Goal: Find specific page/section: Find specific page/section

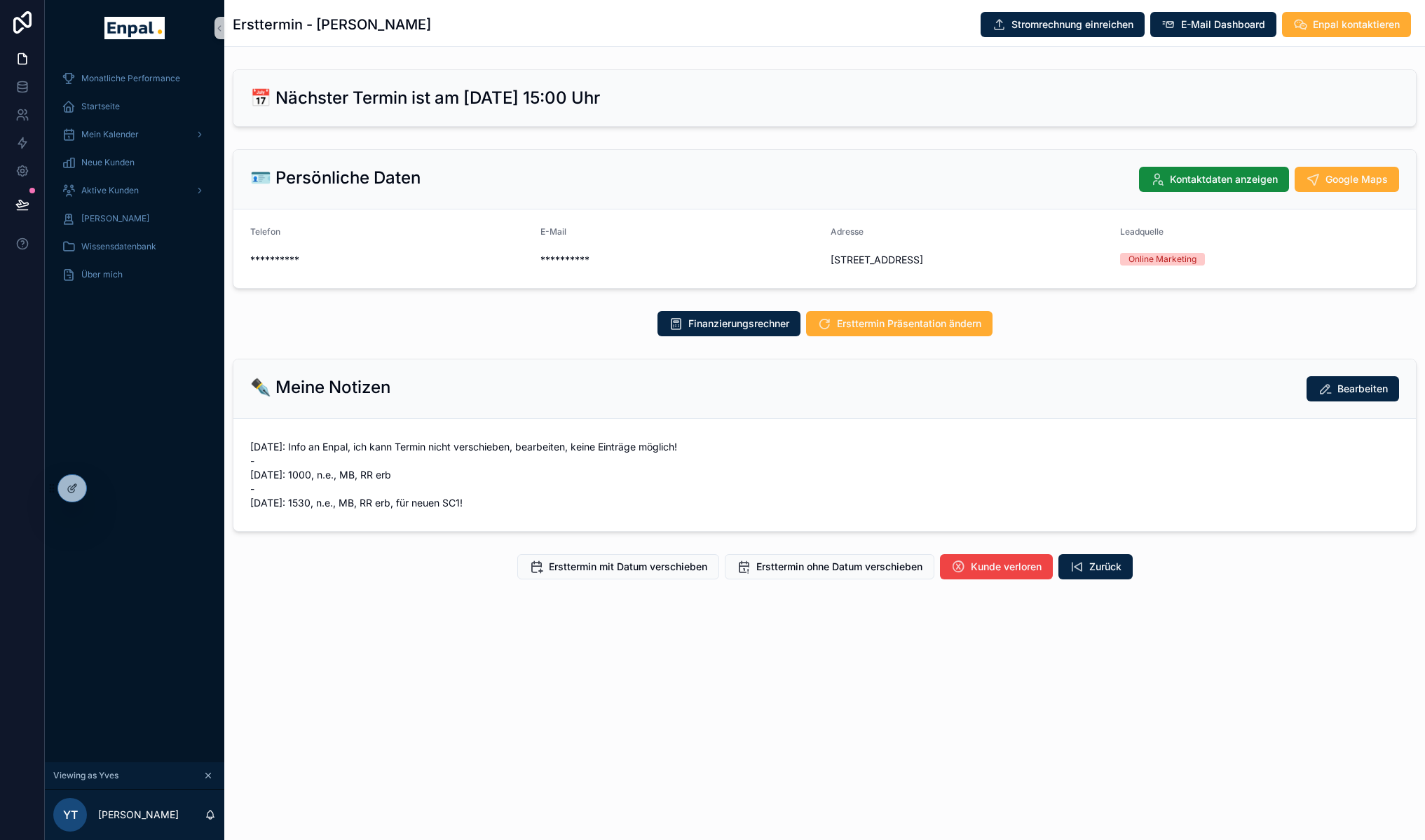
scroll to position [17, 0]
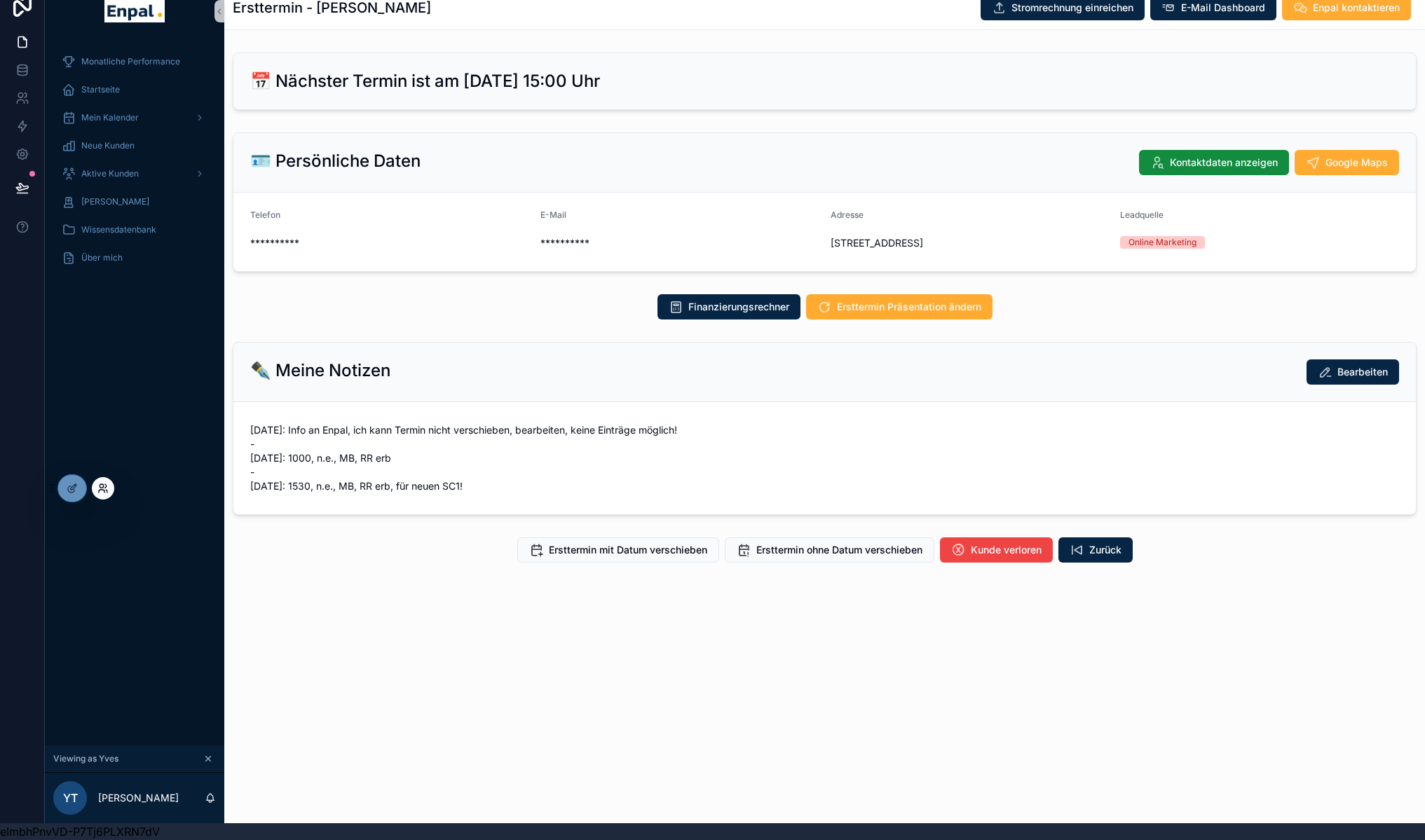
click at [97, 485] on icon at bounding box center [103, 489] width 11 height 11
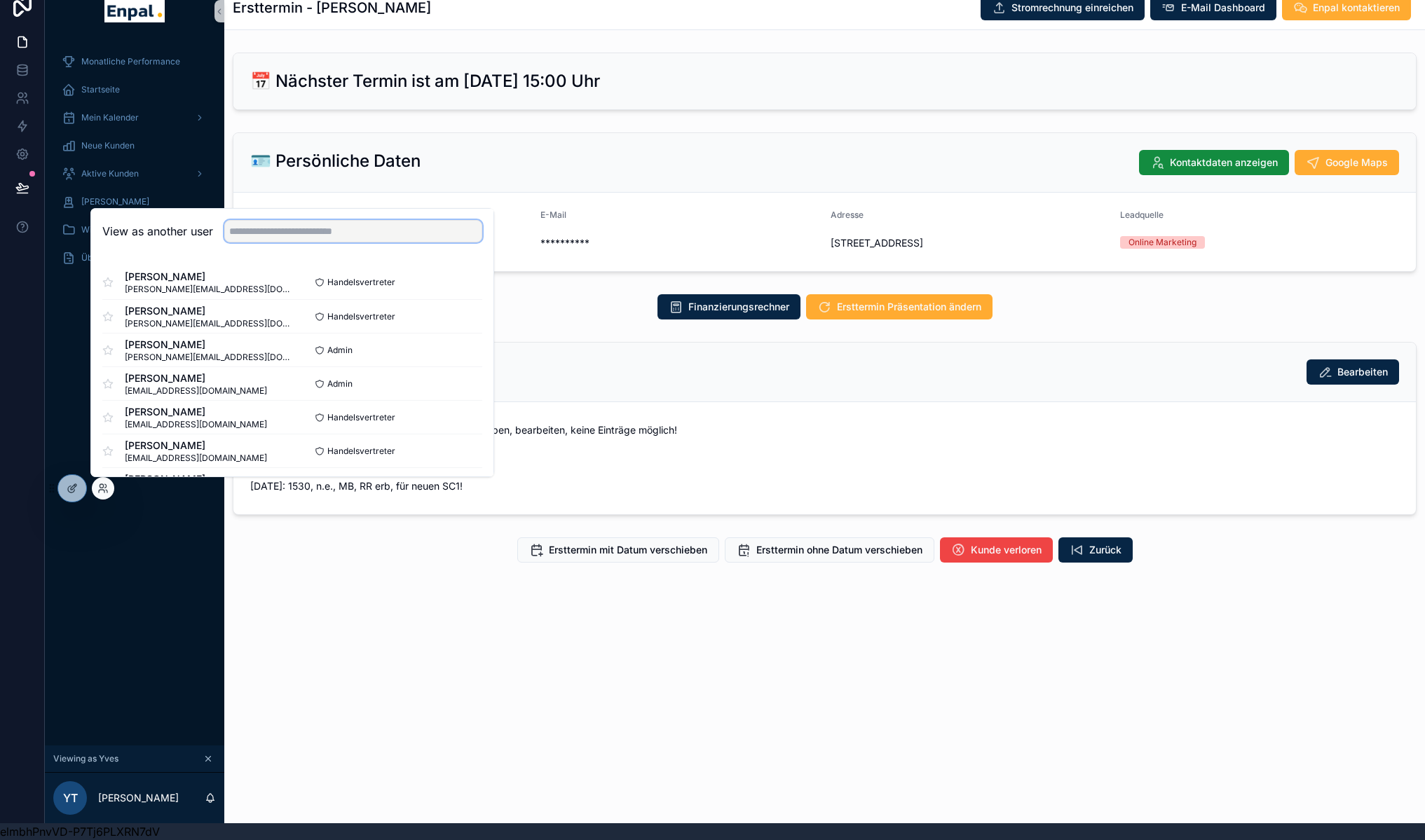
click at [272, 237] on input "text" at bounding box center [353, 232] width 258 height 22
type input "*********"
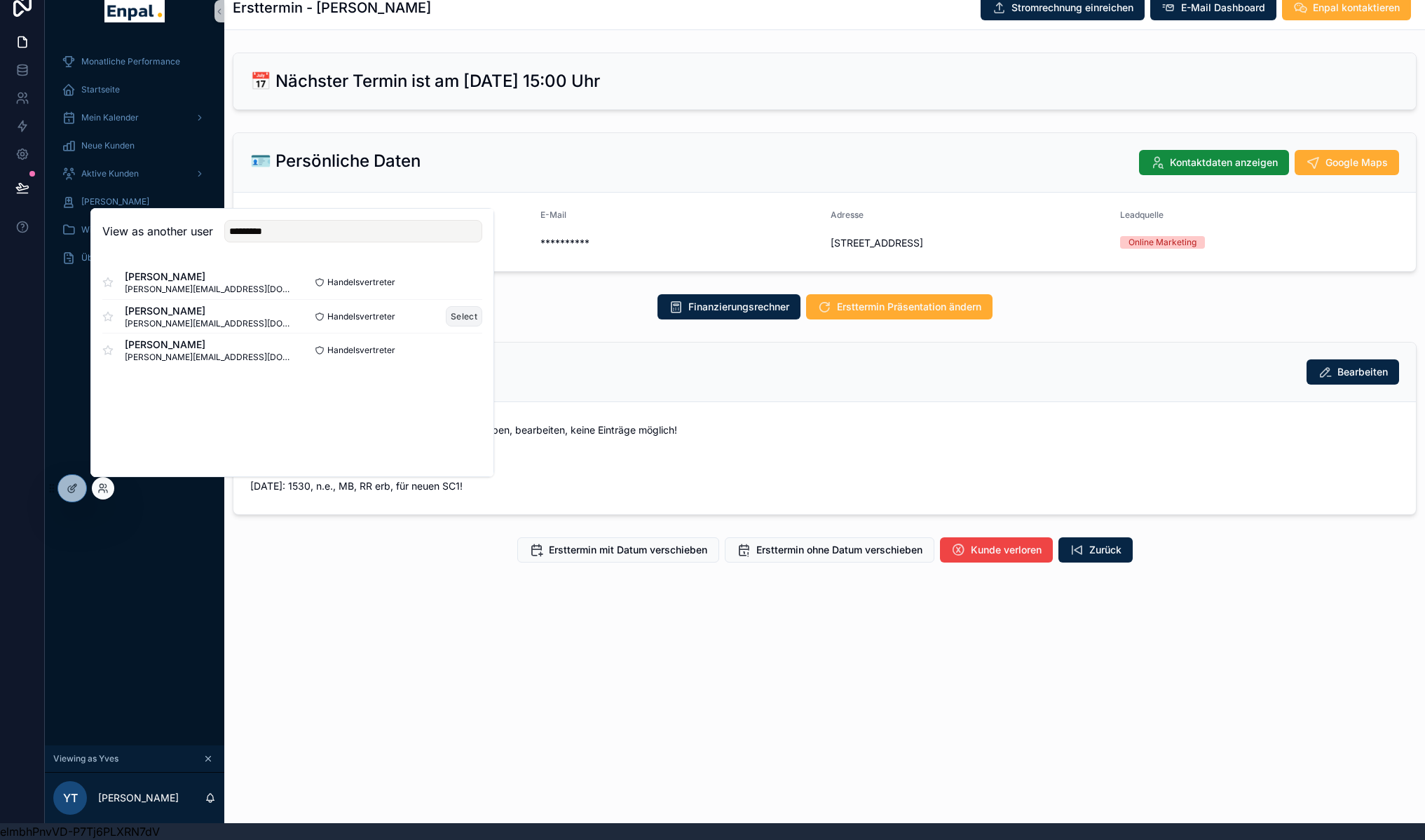
click at [460, 312] on button "Select" at bounding box center [464, 316] width 37 height 20
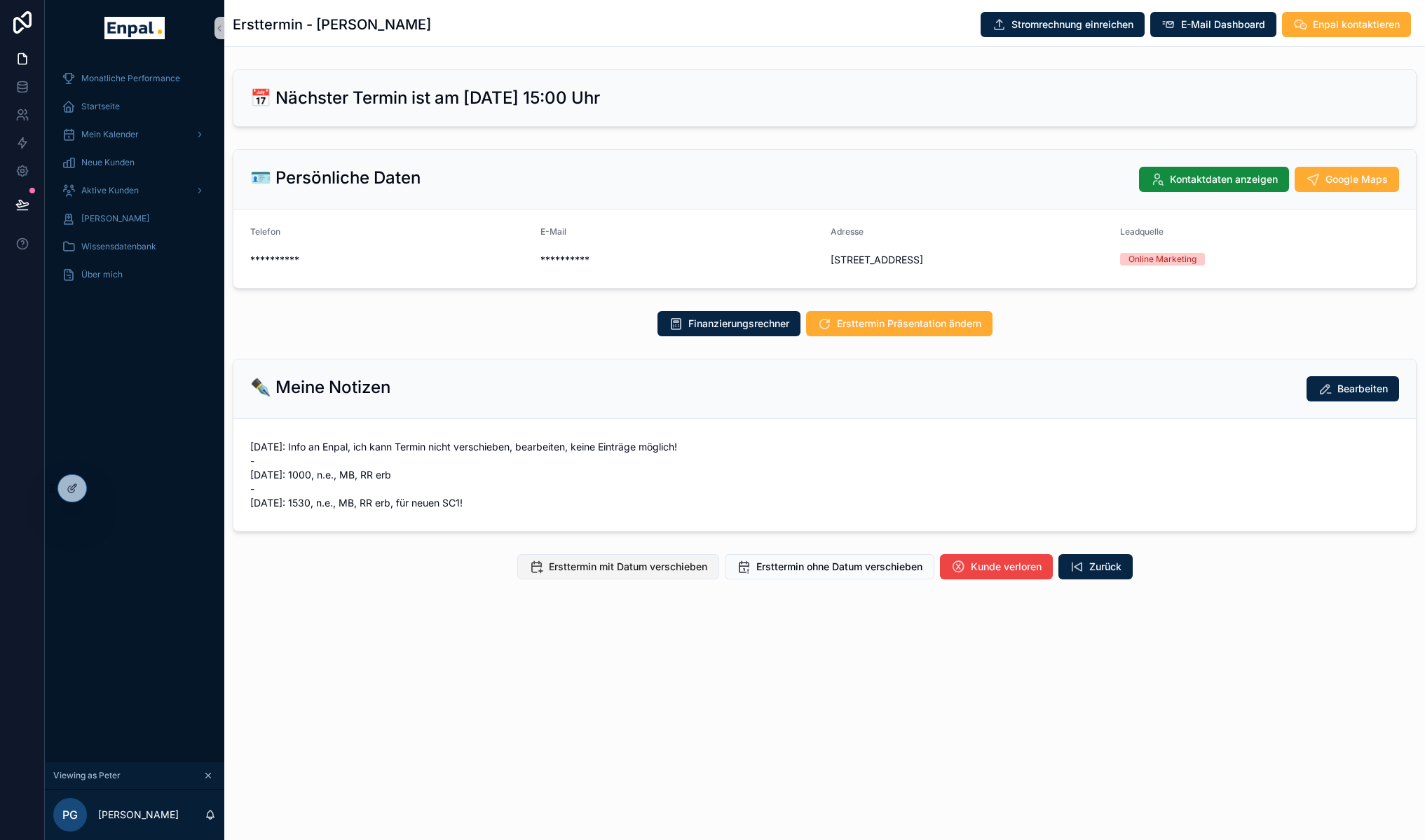
scroll to position [17, 0]
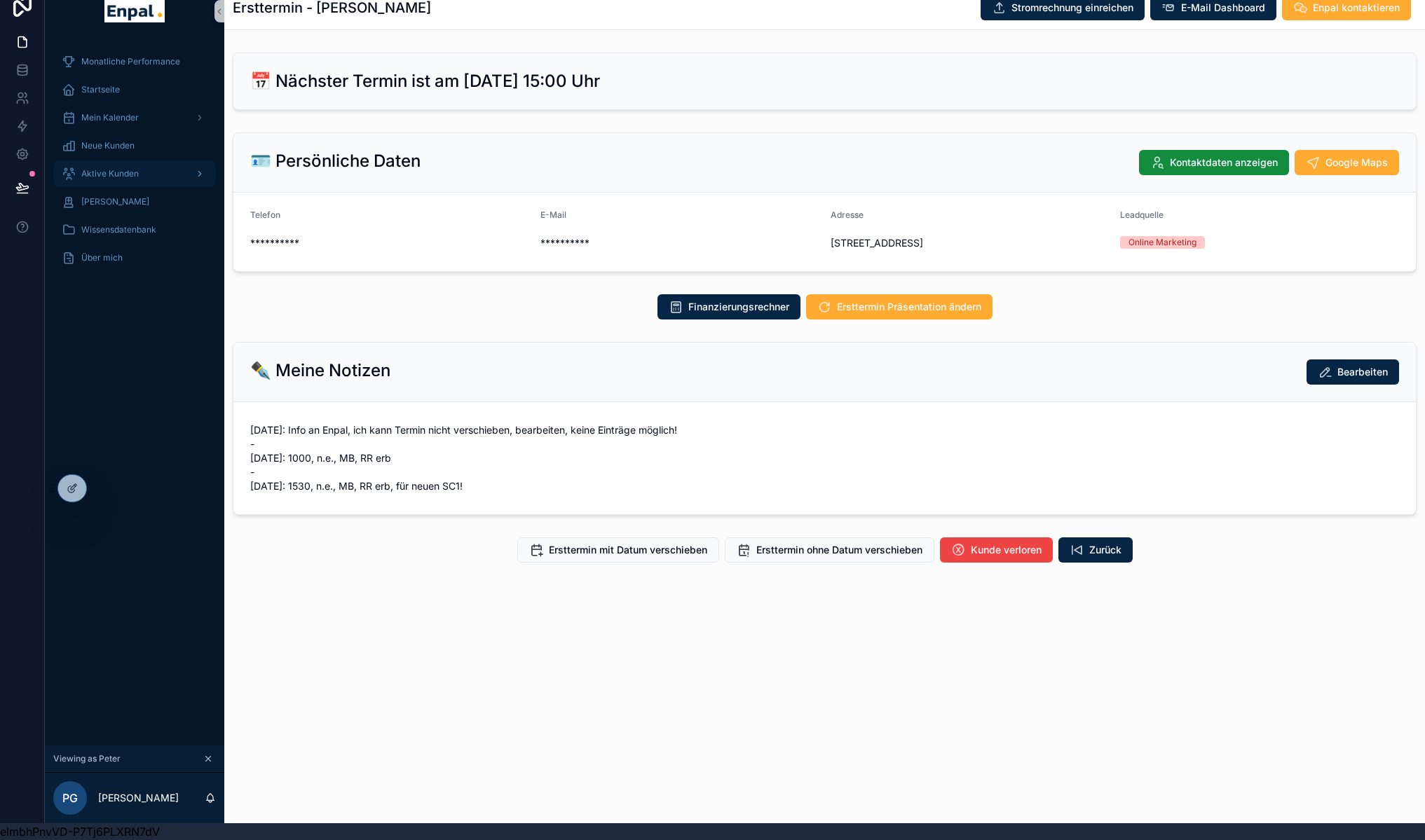
click at [122, 168] on span "Aktive Kunden" at bounding box center [110, 174] width 58 height 11
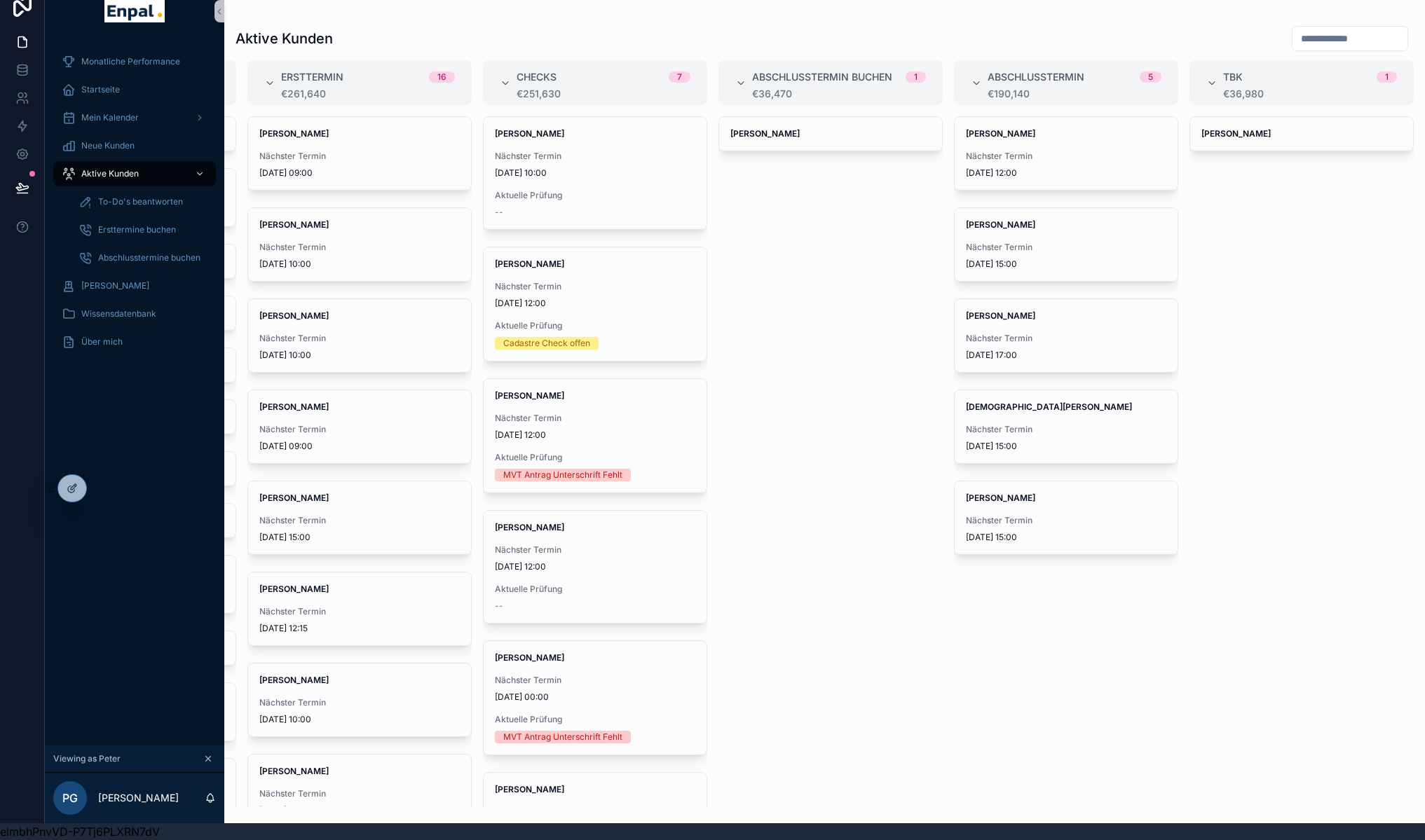
scroll to position [0, 224]
click at [1057, 165] on div "Nächster Termin 01/10/2025 12:00" at bounding box center [1066, 164] width 200 height 28
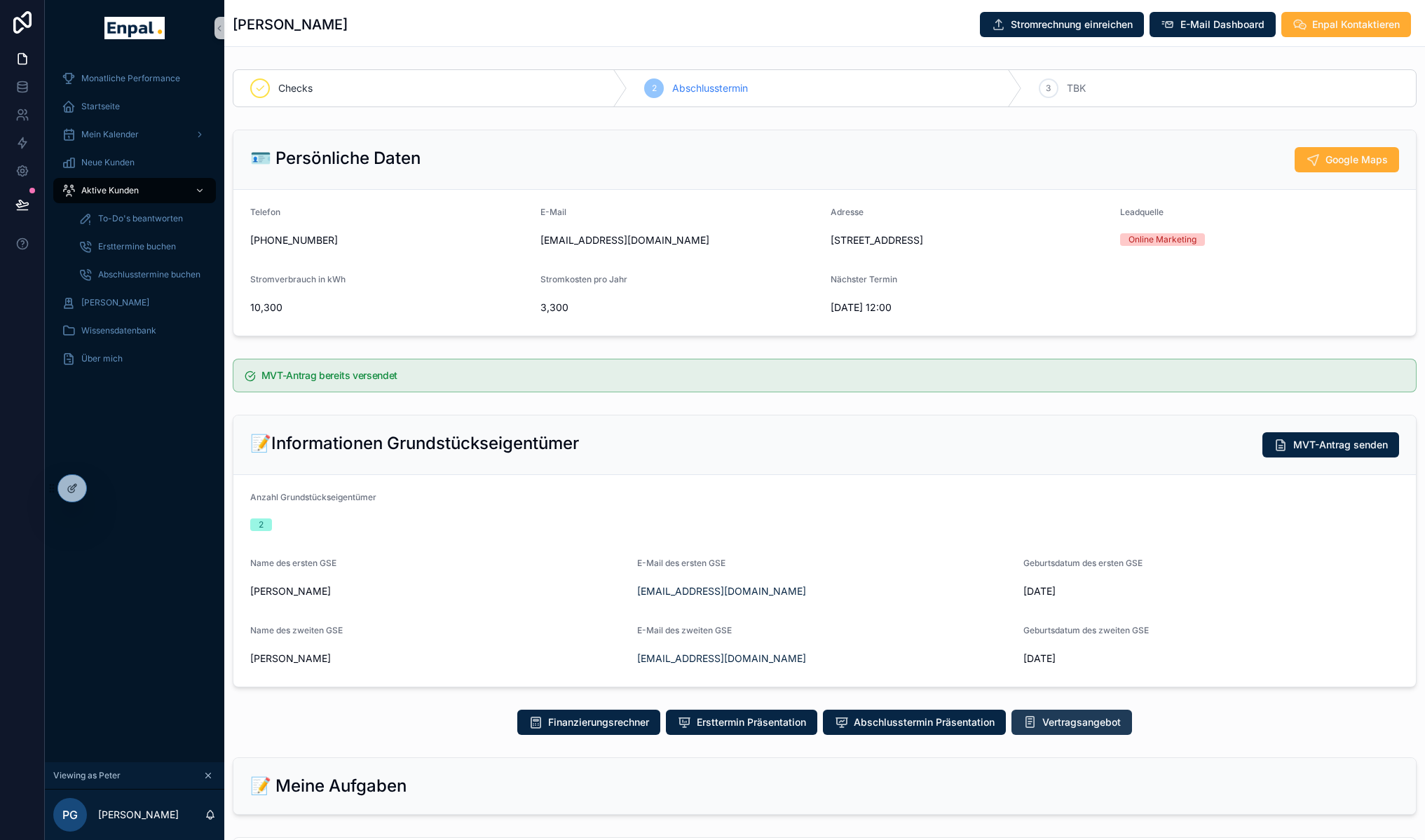
click at [1059, 730] on span "Vertragsangebot" at bounding box center [1082, 723] width 78 height 14
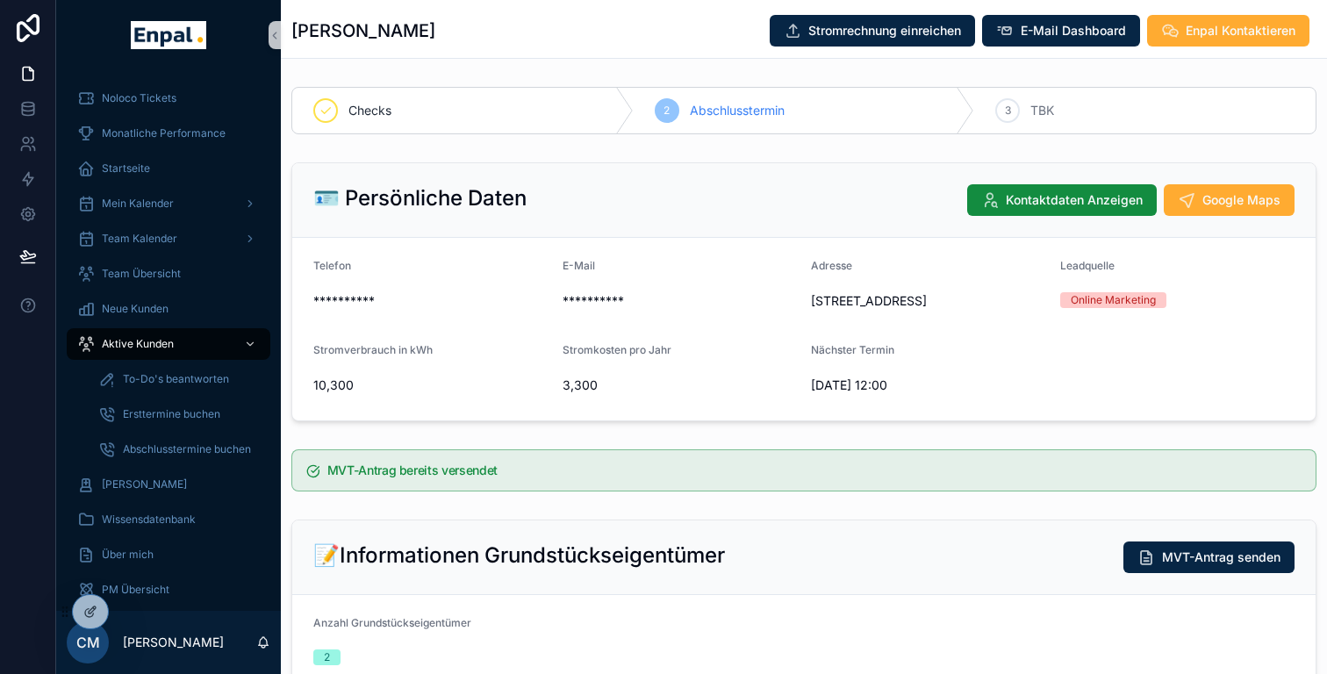
click at [144, 613] on div "CM Carlos Maisch" at bounding box center [168, 642] width 225 height 63
click at [128, 613] on icon at bounding box center [129, 612] width 14 height 14
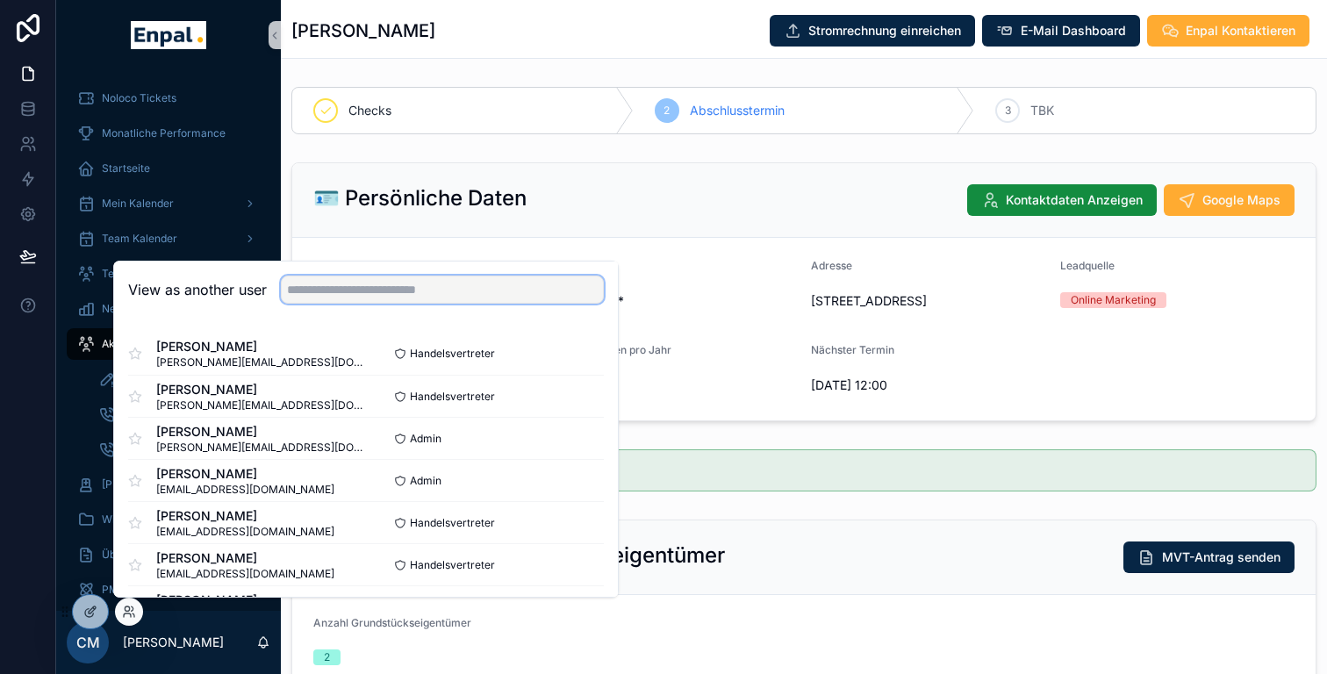
click at [344, 298] on input "text" at bounding box center [442, 290] width 323 height 28
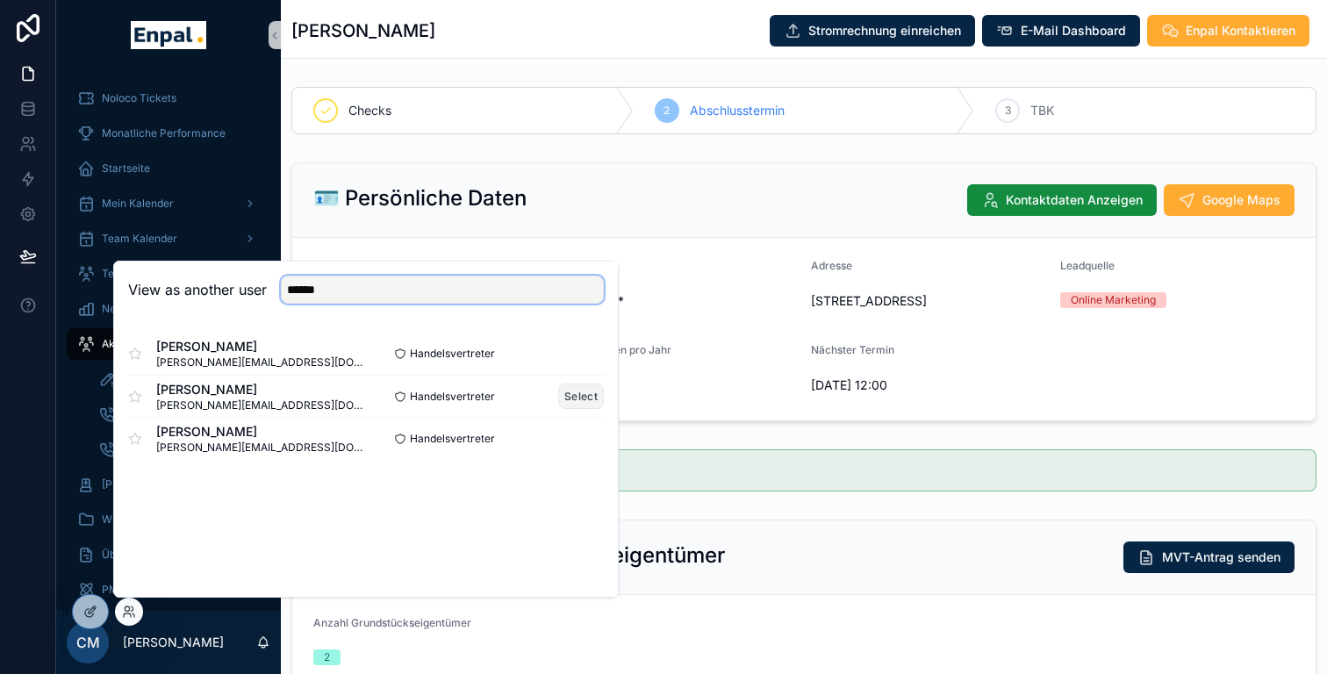
type input "*****"
click at [565, 394] on button "Select" at bounding box center [581, 396] width 46 height 25
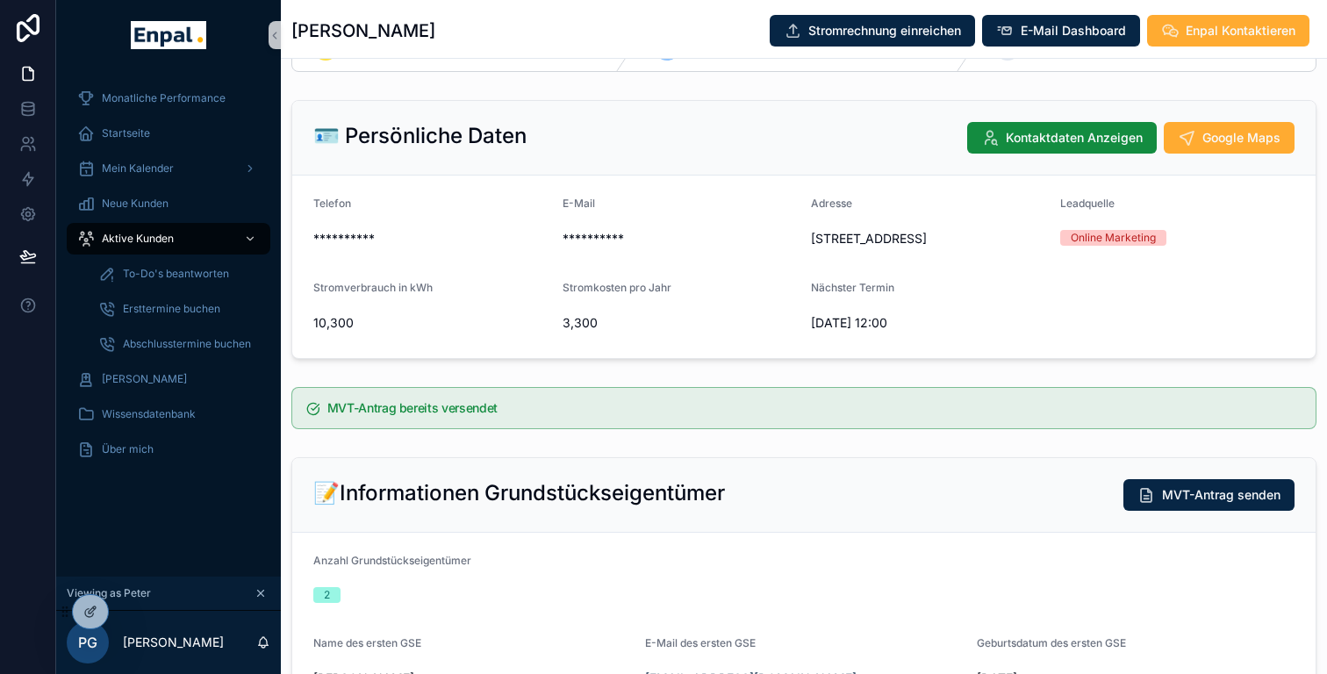
scroll to position [63, 0]
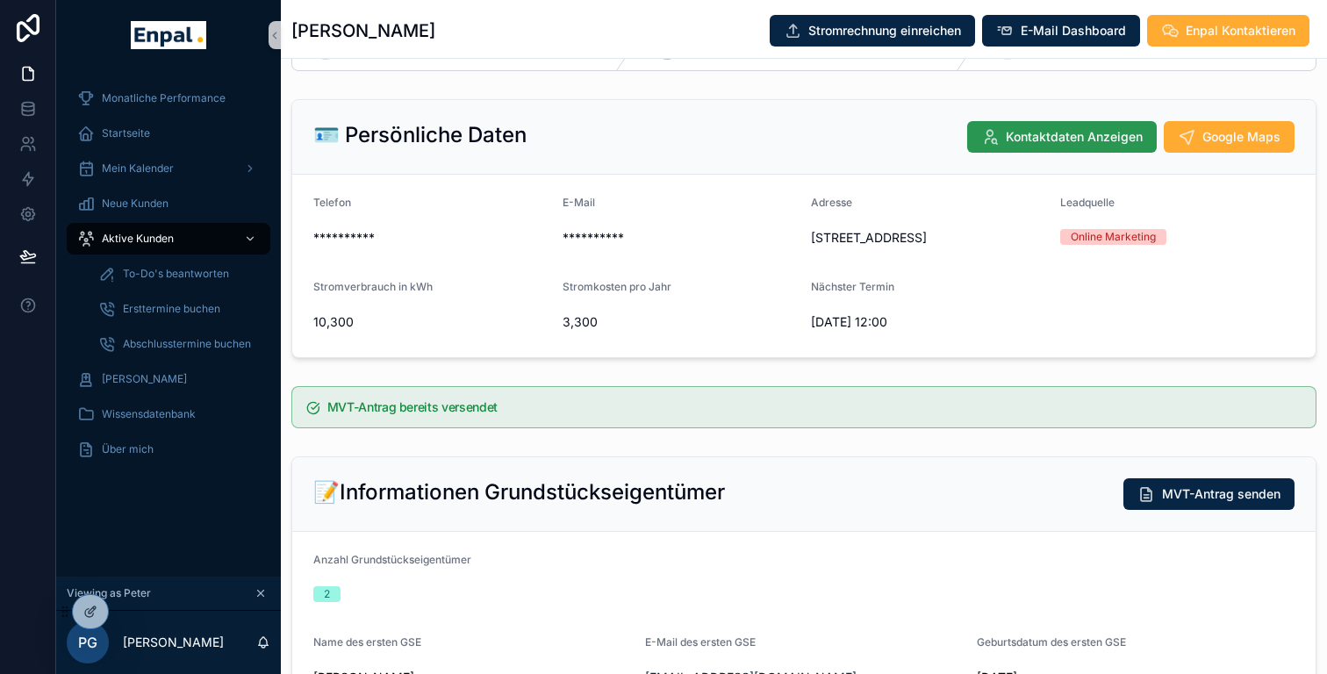
click at [1094, 141] on span "Kontaktdaten Anzeigen" at bounding box center [1074, 137] width 137 height 18
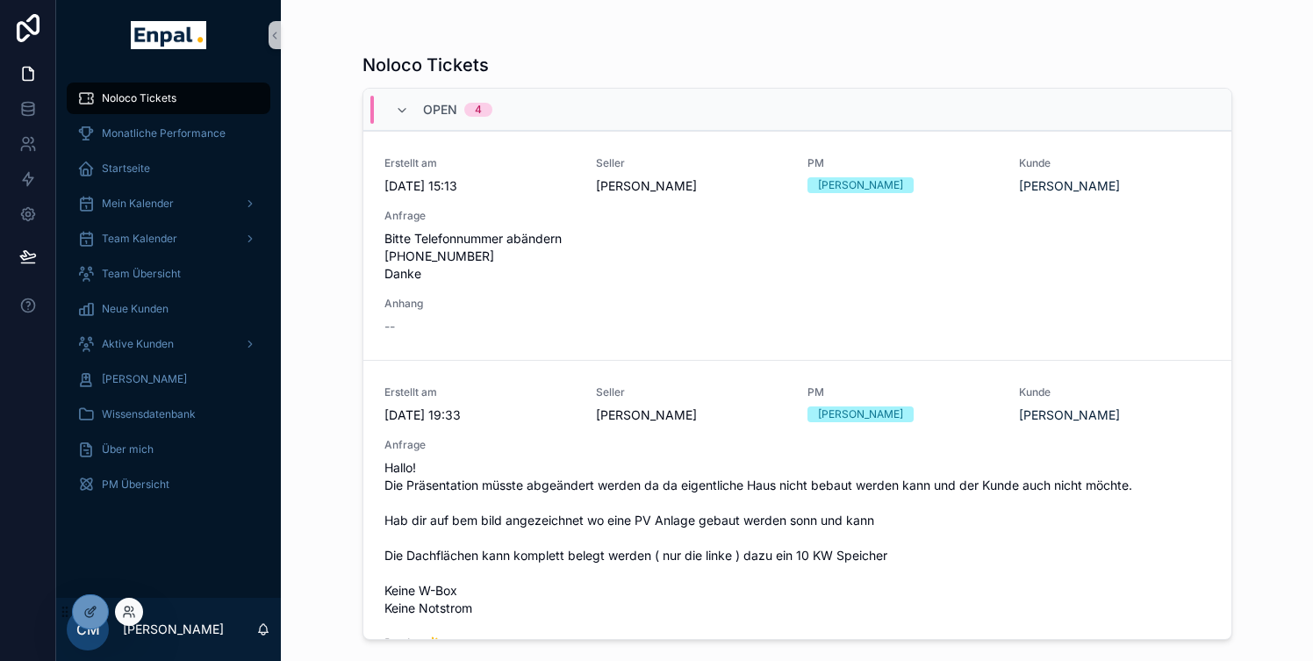
click at [121, 607] on div at bounding box center [129, 612] width 28 height 28
click at [125, 611] on icon at bounding box center [127, 608] width 4 height 4
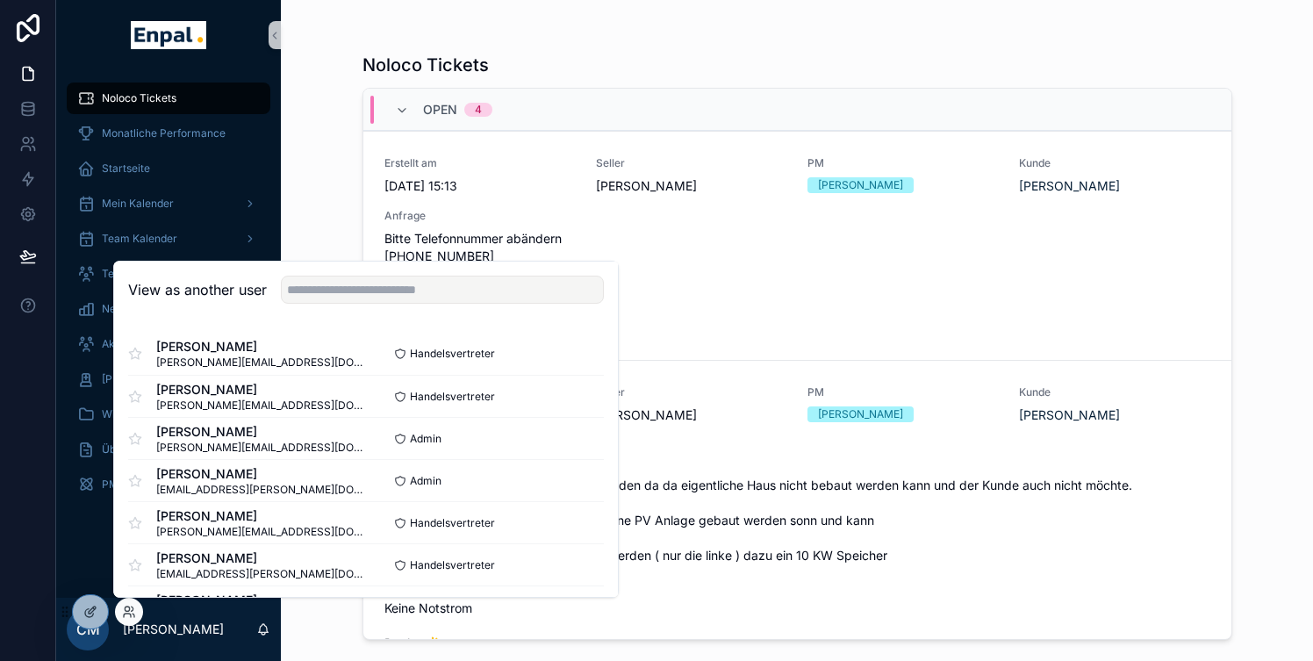
click at [402, 273] on div "View as another user" at bounding box center [366, 290] width 504 height 57
click at [393, 283] on input "text" at bounding box center [442, 290] width 323 height 28
type input "******"
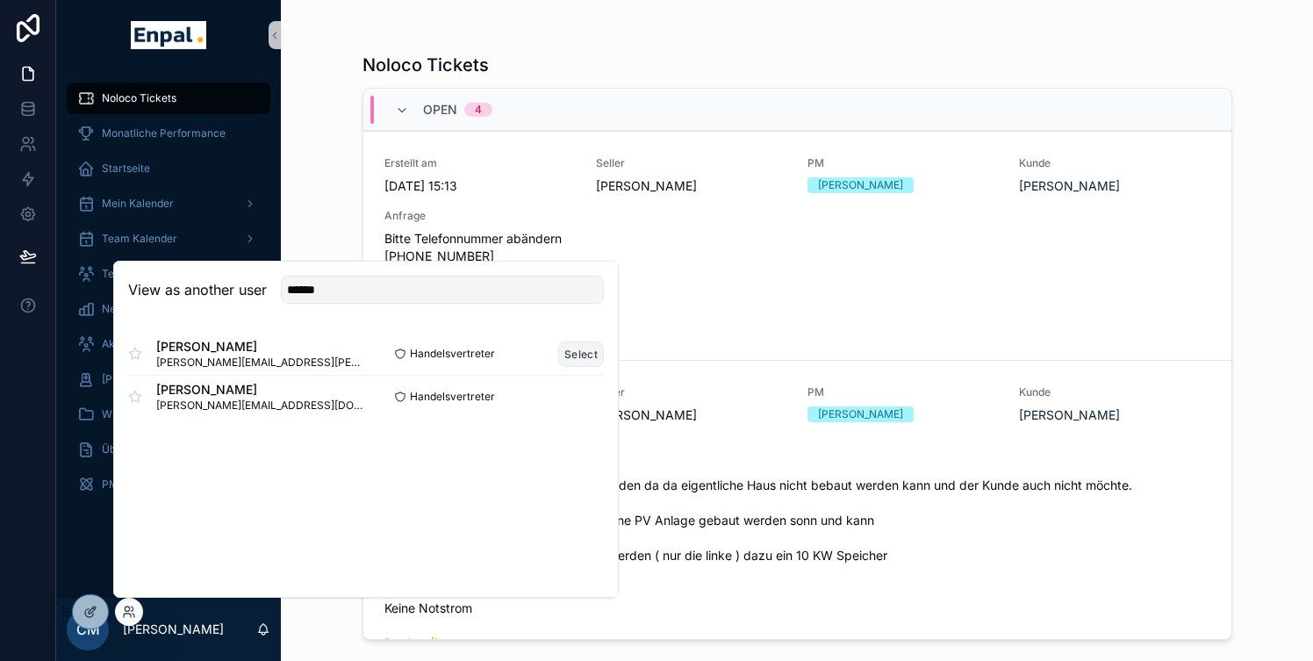
click at [579, 346] on button "Select" at bounding box center [581, 353] width 46 height 25
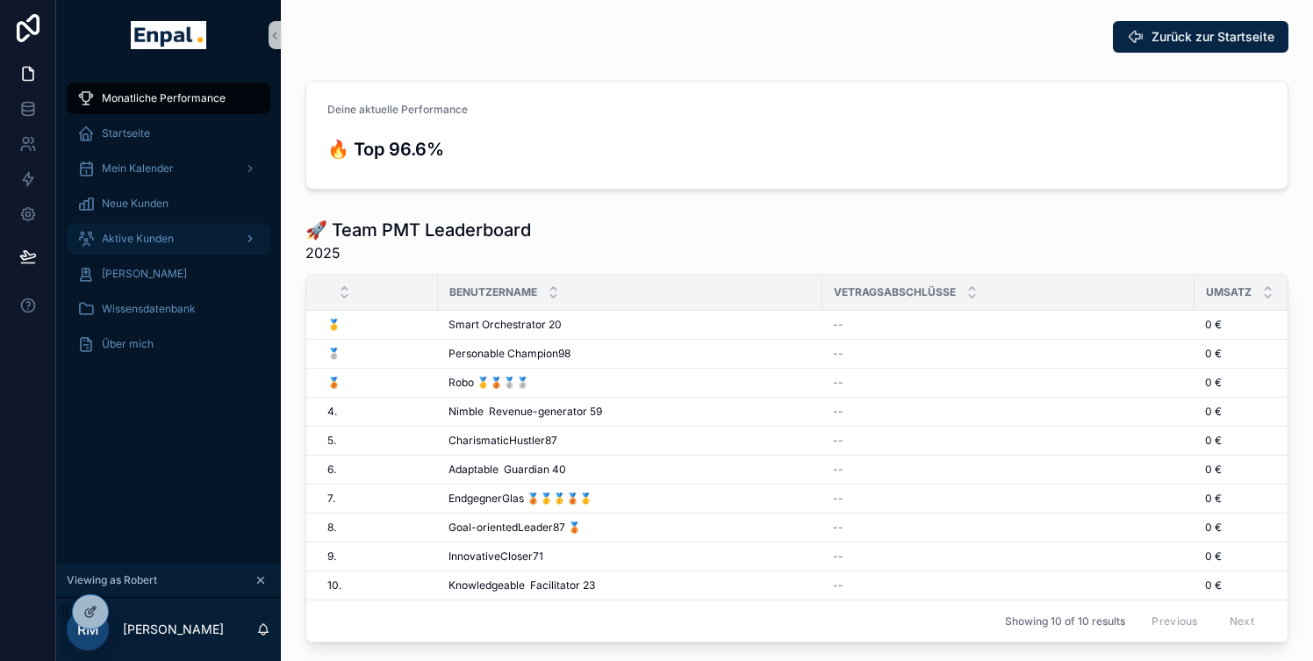
click at [142, 239] on span "Aktive Kunden" at bounding box center [138, 239] width 72 height 14
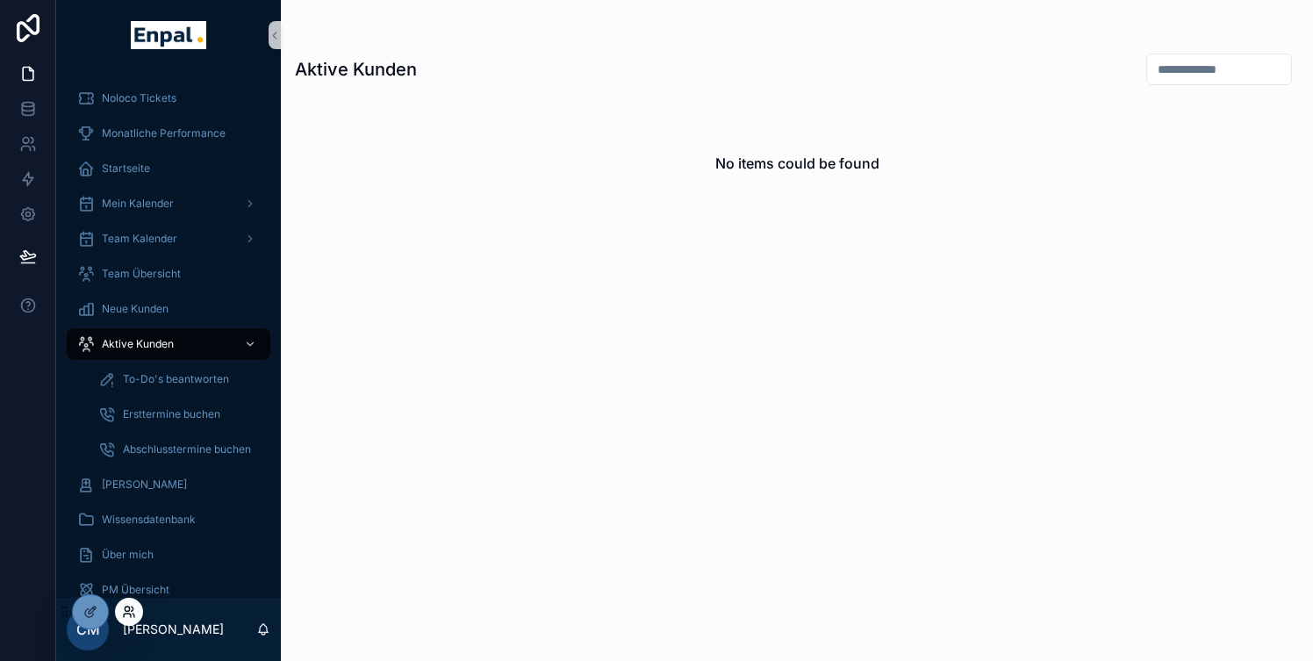
click at [131, 605] on icon at bounding box center [129, 612] width 14 height 14
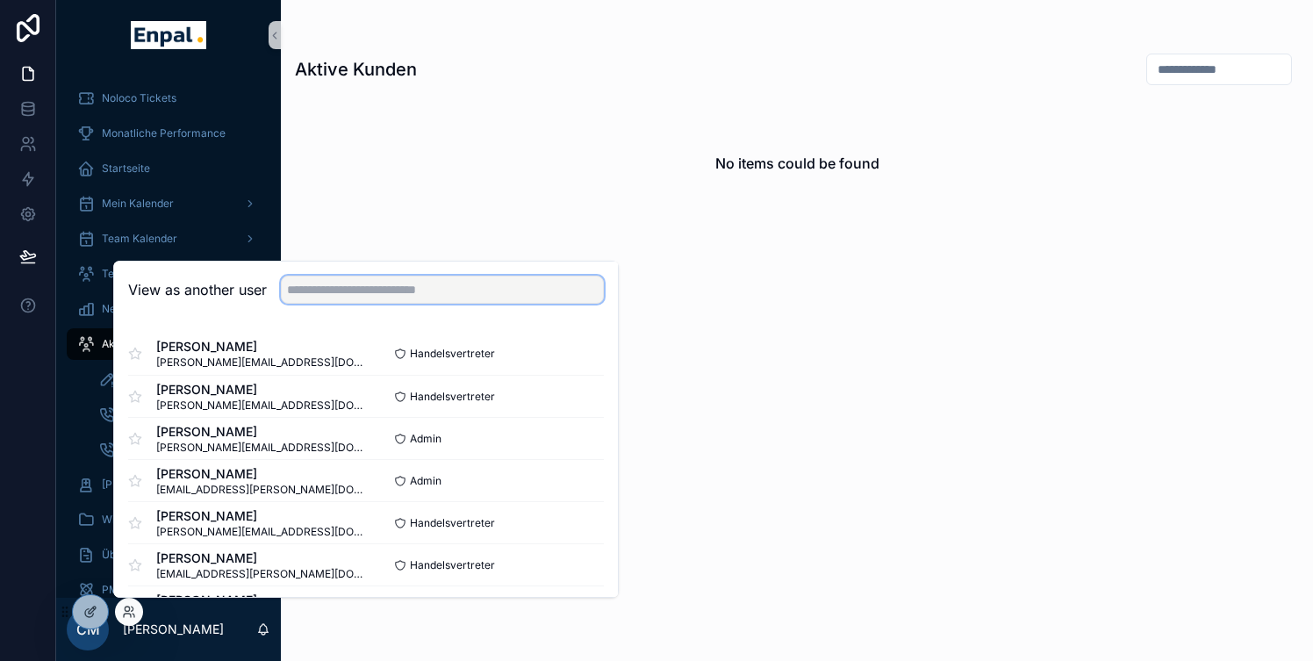
click at [333, 291] on input "text" at bounding box center [442, 290] width 323 height 28
type input "******"
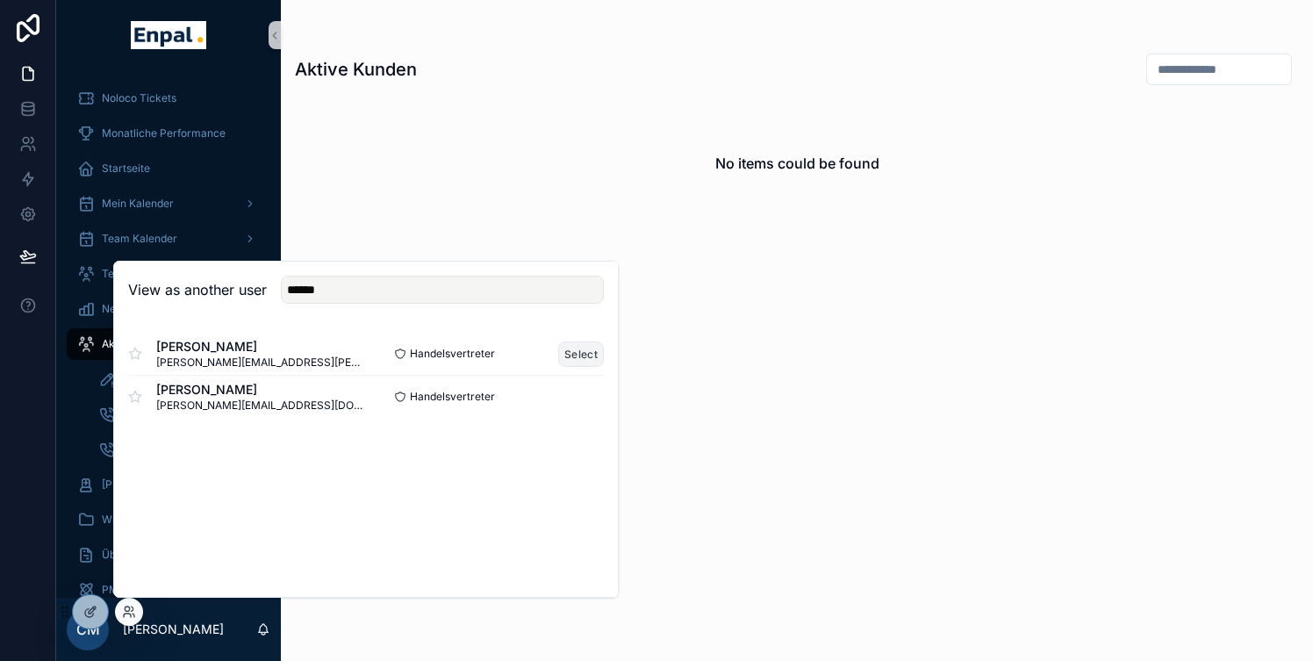
click at [581, 353] on button "Select" at bounding box center [581, 353] width 46 height 25
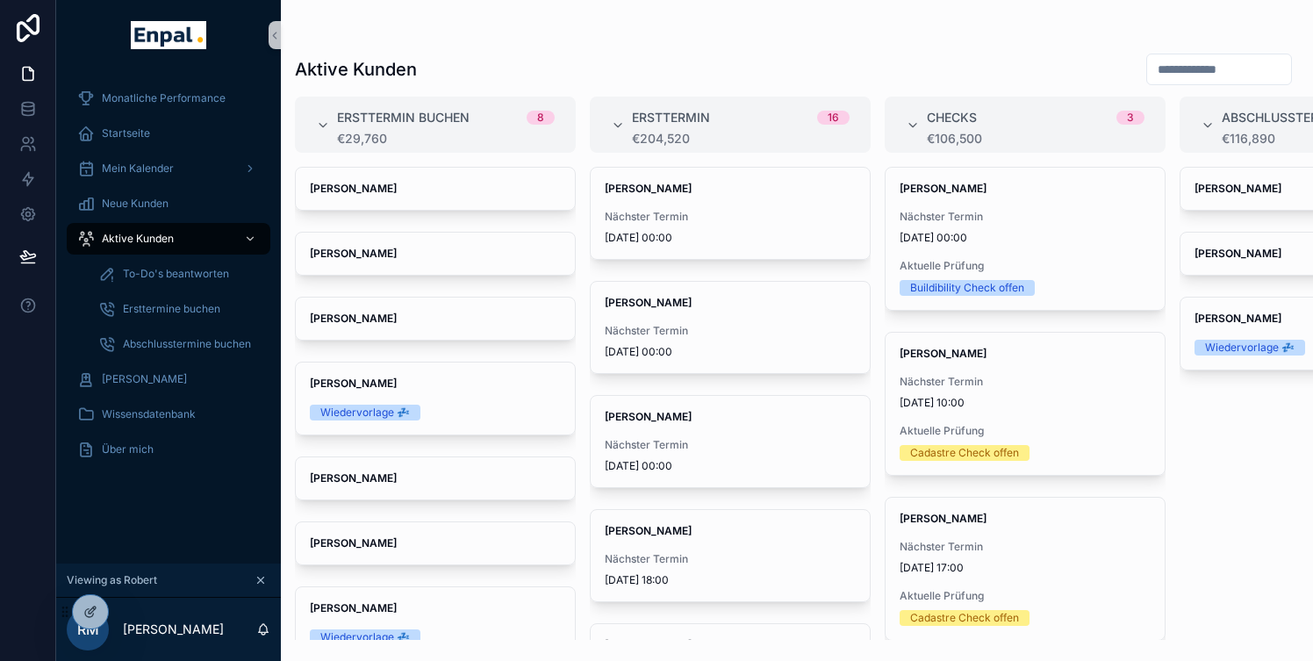
click at [513, 76] on div "Aktive Kunden" at bounding box center [797, 69] width 1004 height 33
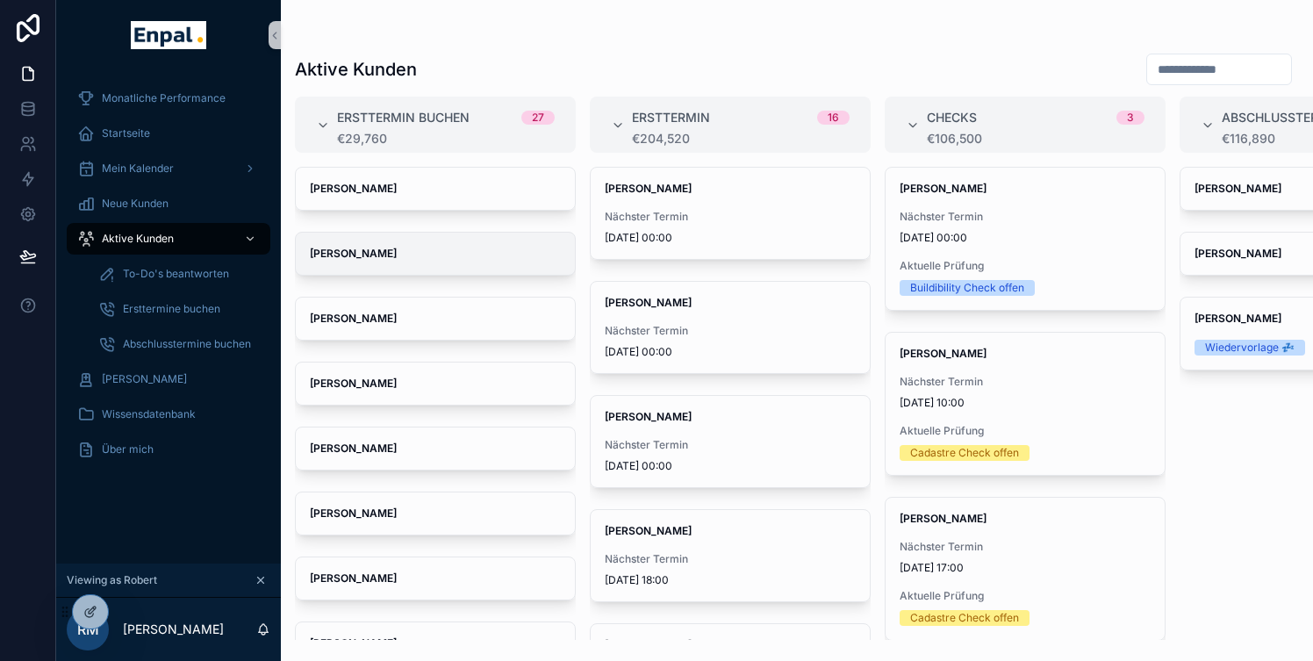
scroll to position [22, 0]
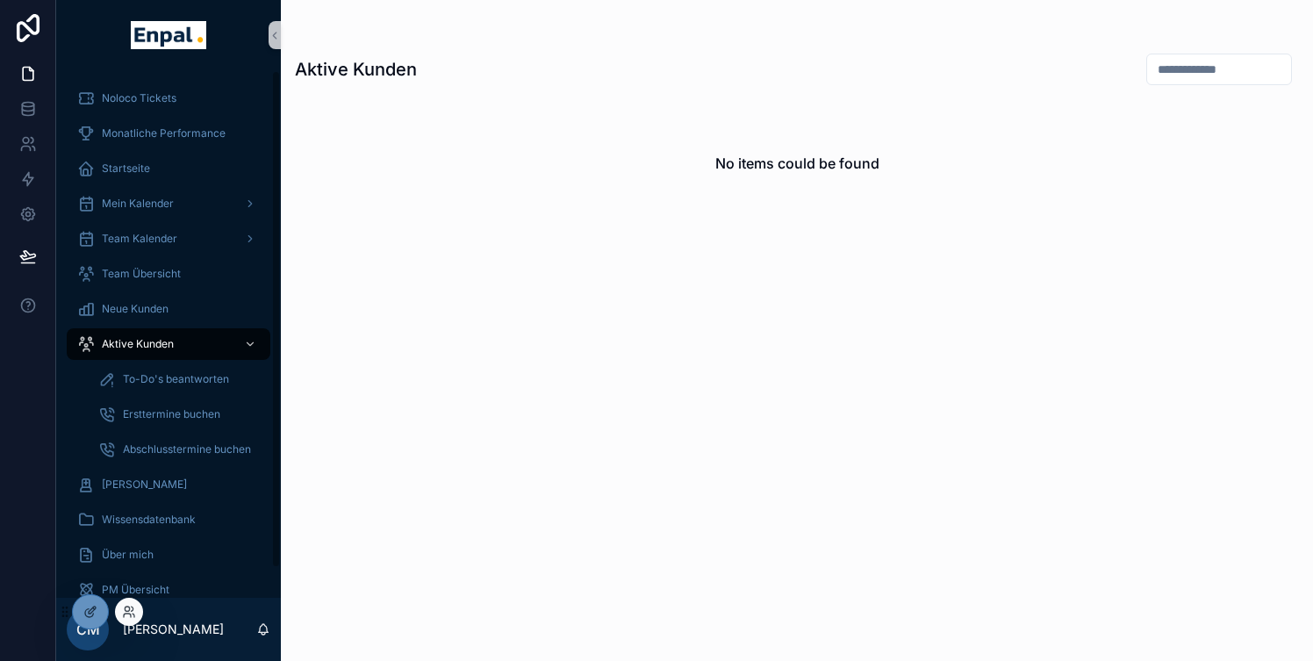
click at [137, 609] on div at bounding box center [129, 612] width 28 height 28
click at [127, 613] on icon at bounding box center [129, 612] width 14 height 14
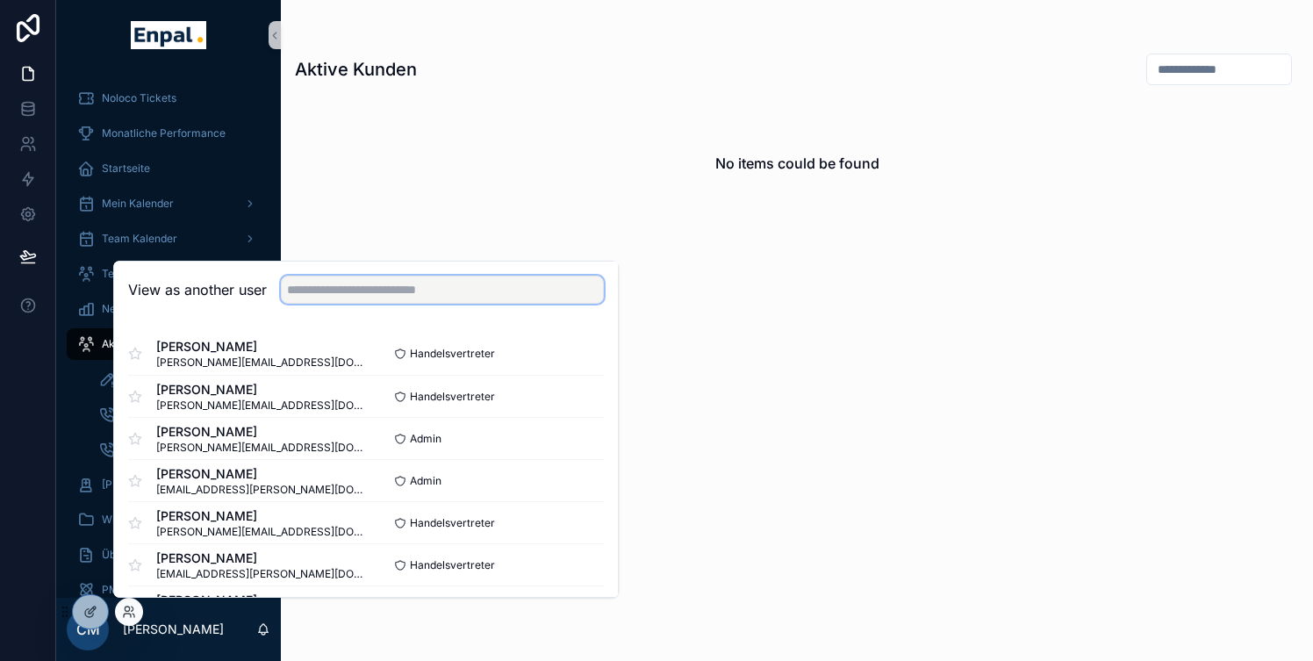
click at [360, 283] on input "text" at bounding box center [442, 290] width 323 height 28
type input "******"
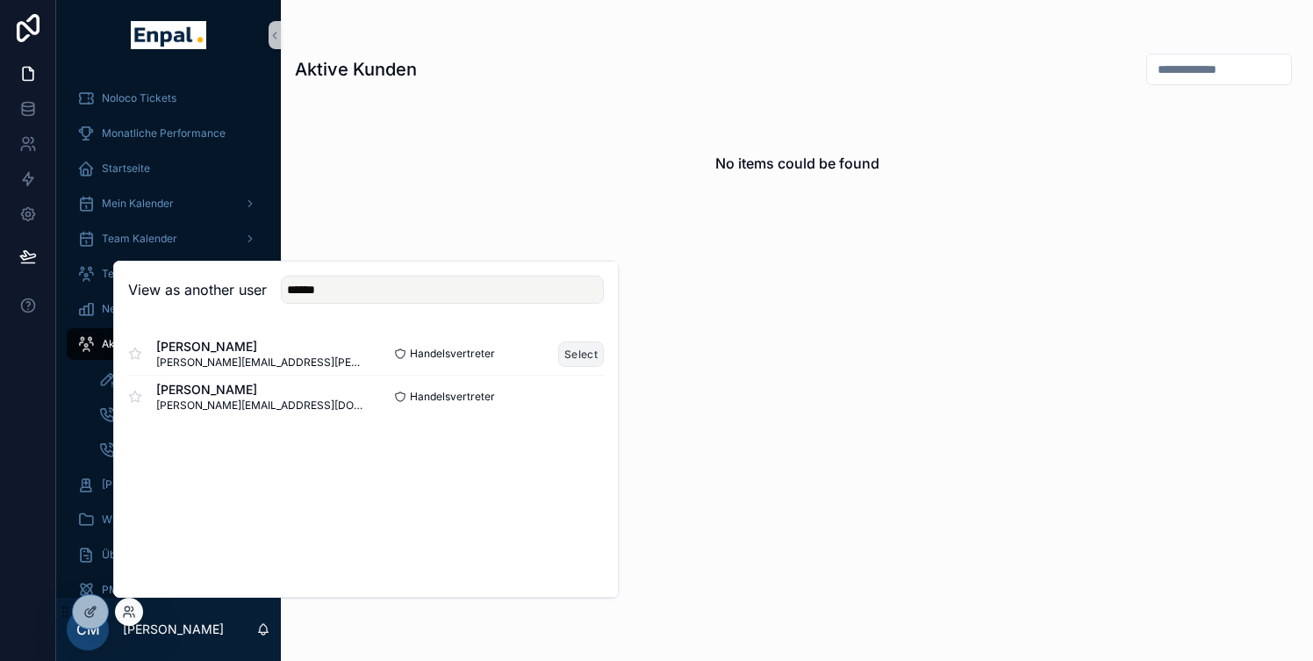
click at [577, 351] on button "Select" at bounding box center [581, 353] width 46 height 25
